Goal: Information Seeking & Learning: Learn about a topic

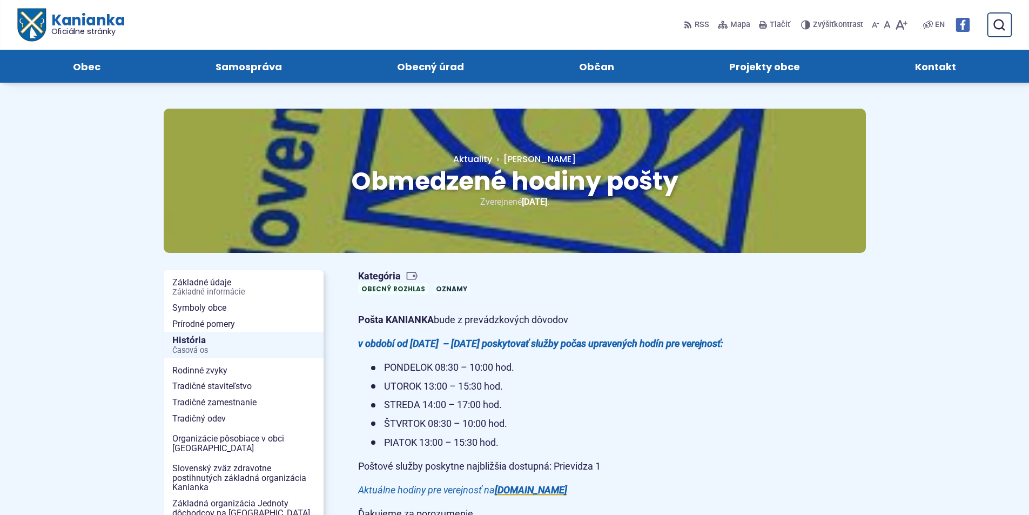
click at [83, 5] on div "Kanianka Oficiálne stránky Prepnúť Menu Obec Základné údaje Základné informácie…" at bounding box center [514, 41] width 995 height 83
click at [81, 13] on span "Kanianka Oficiálne stránky" at bounding box center [84, 24] width 79 height 23
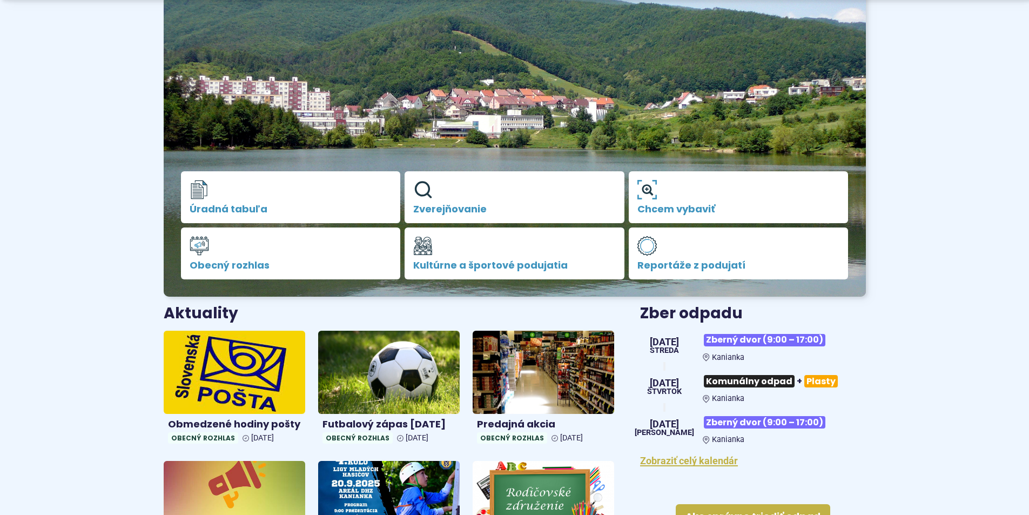
scroll to position [162, 0]
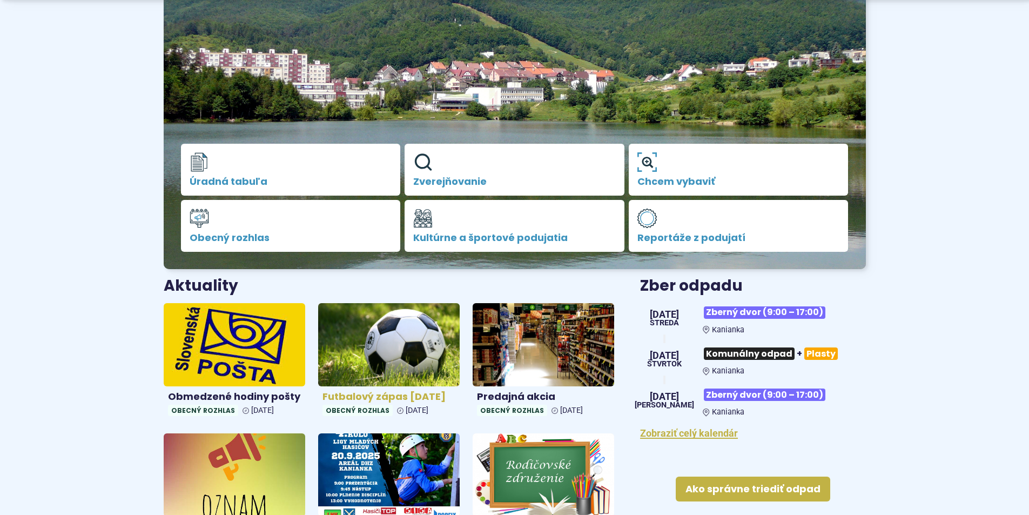
click at [416, 367] on img at bounding box center [388, 345] width 163 height 96
